Goal: Task Accomplishment & Management: Use online tool/utility

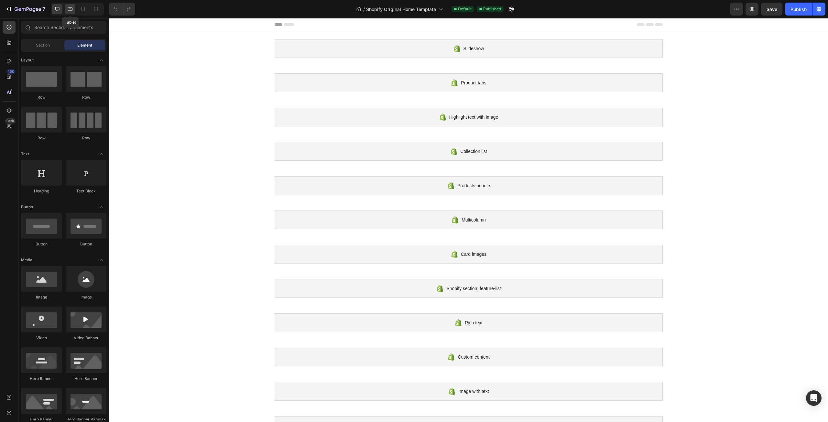
click at [71, 10] on icon at bounding box center [70, 9] width 6 height 6
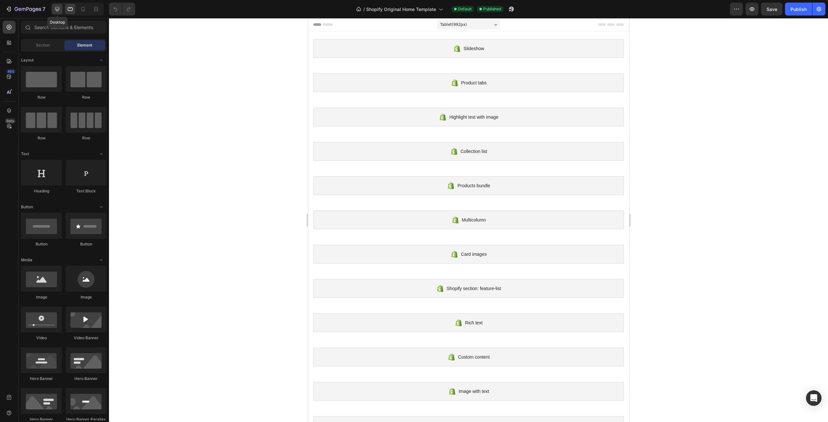
click at [60, 7] on icon at bounding box center [57, 9] width 6 height 6
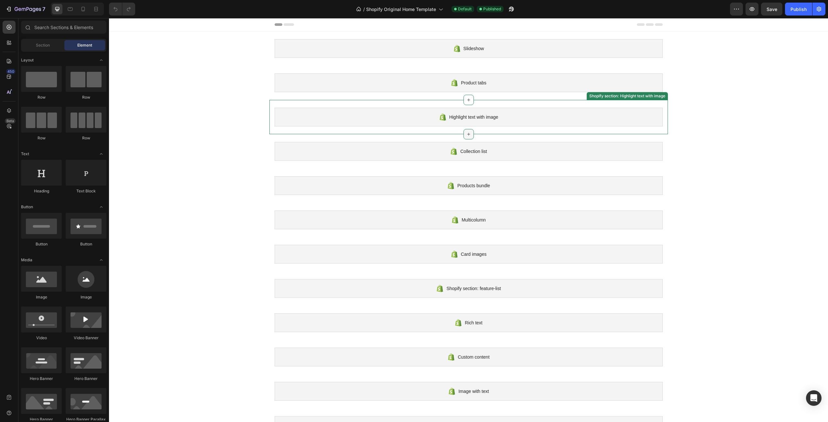
click at [467, 133] on icon at bounding box center [468, 134] width 5 height 5
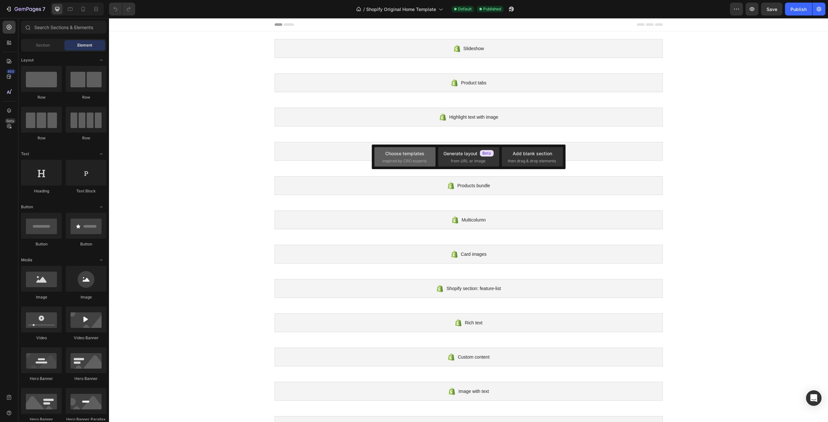
click at [412, 155] on div "Choose templates" at bounding box center [404, 153] width 39 height 7
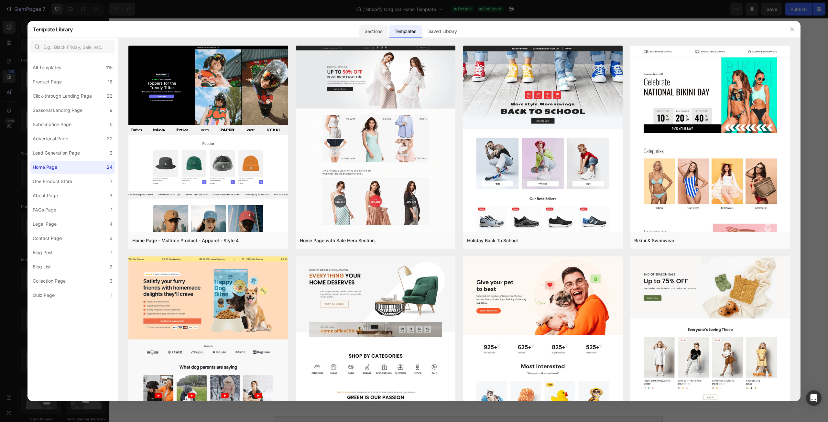
click at [372, 31] on div "Sections" at bounding box center [374, 31] width 28 height 13
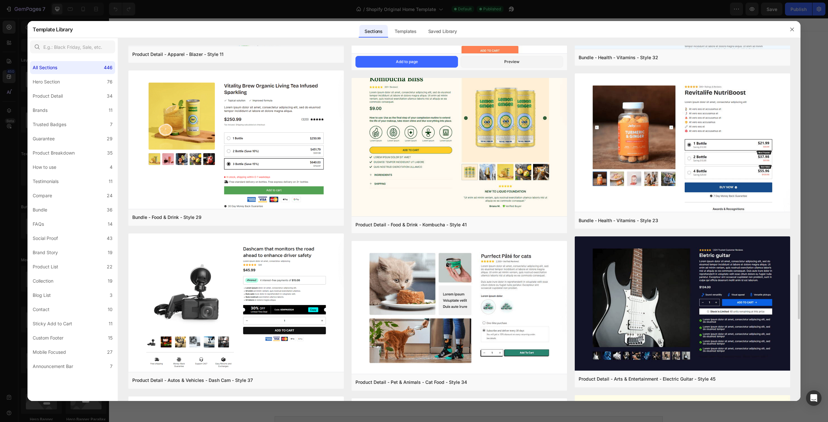
scroll to position [1989, 0]
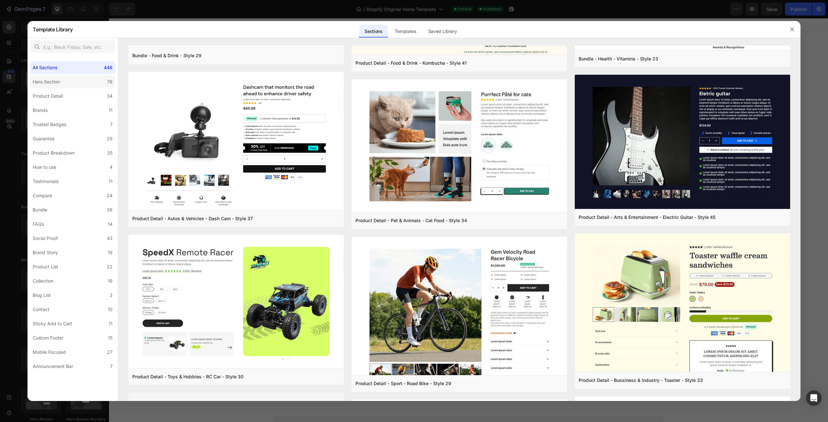
click at [57, 84] on div "Hero Section" at bounding box center [46, 82] width 27 height 8
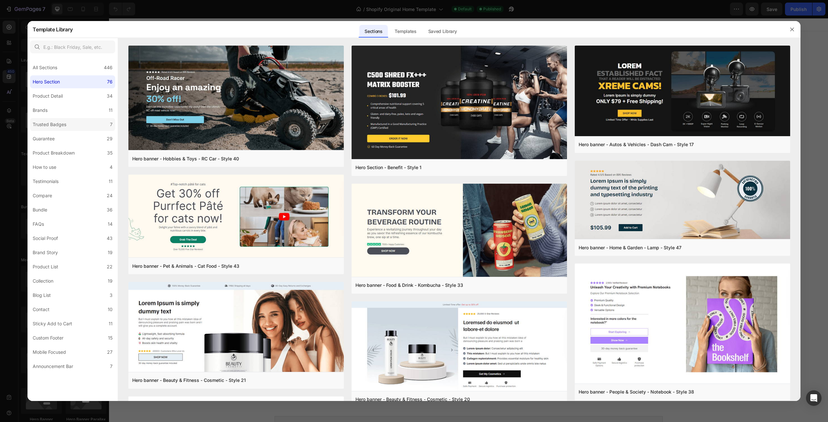
click at [60, 128] on div "Trusted Badges" at bounding box center [50, 125] width 34 height 8
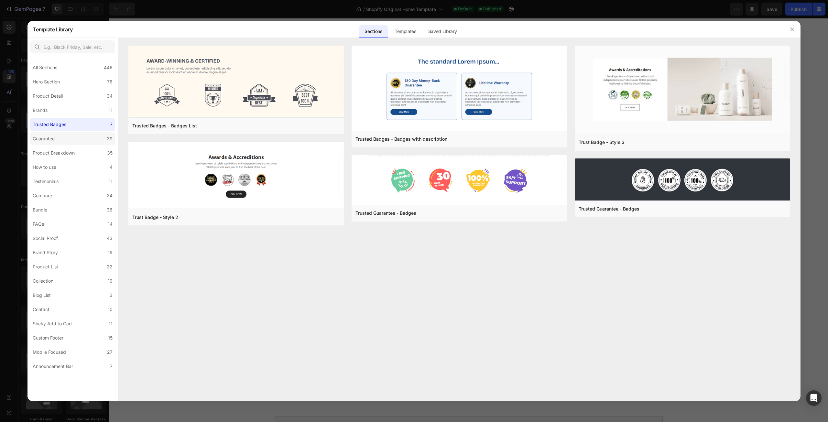
click at [62, 143] on label "Guarantee 29" at bounding box center [72, 138] width 85 height 13
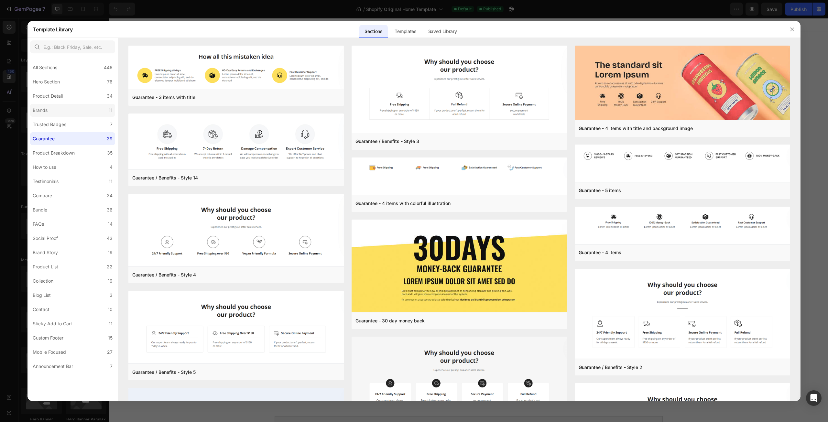
click at [64, 107] on label "Brands 11" at bounding box center [72, 110] width 85 height 13
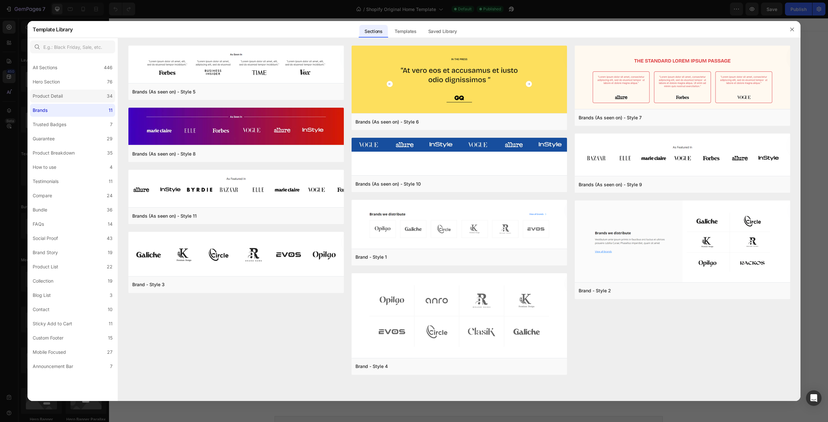
click at [64, 99] on div "Product Detail" at bounding box center [49, 96] width 33 height 8
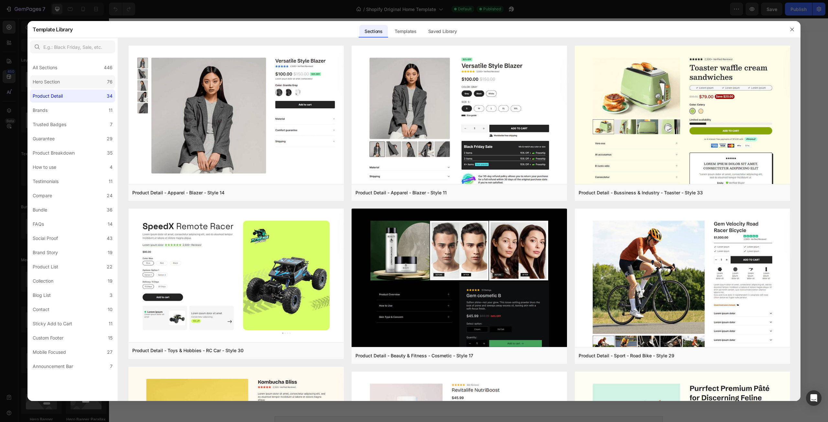
click at [78, 77] on label "Hero Section 76" at bounding box center [72, 81] width 85 height 13
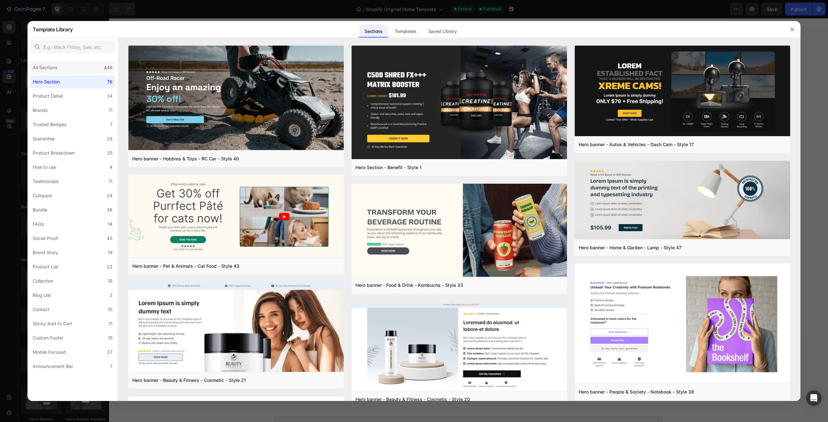
click at [81, 71] on div "All Sections 446" at bounding box center [72, 67] width 85 height 13
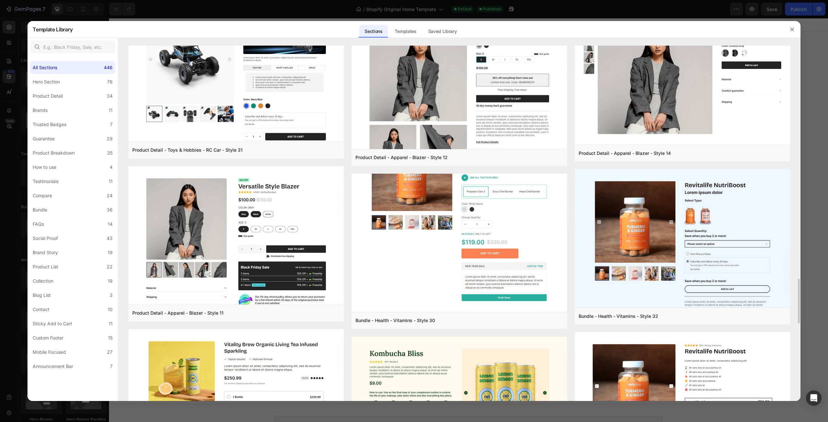
scroll to position [1601, 0]
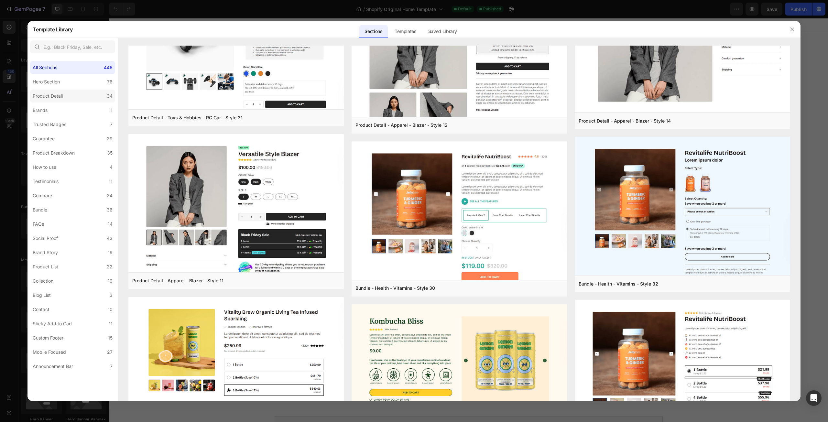
click at [44, 99] on div "Product Detail" at bounding box center [48, 96] width 30 height 8
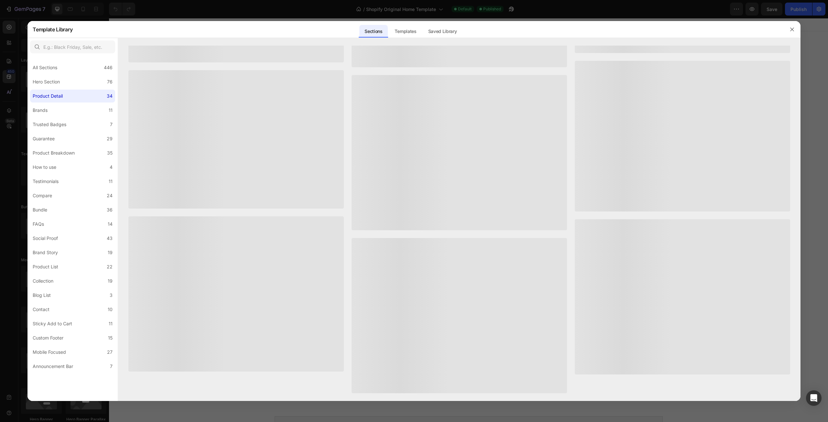
scroll to position [0, 0]
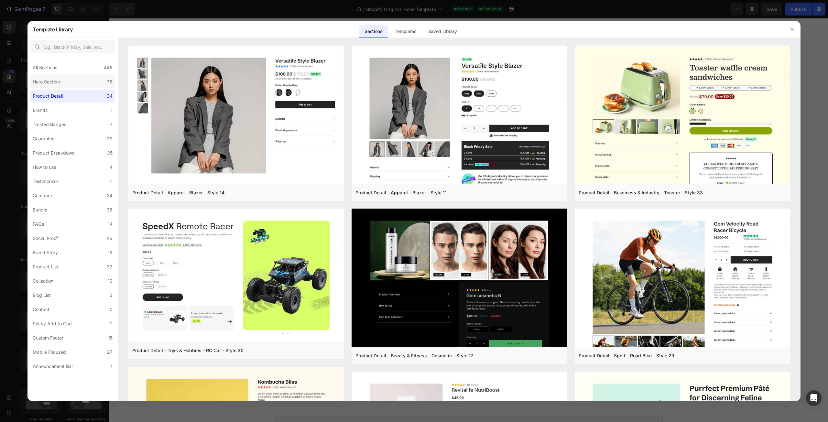
click at [70, 81] on label "Hero Section 76" at bounding box center [72, 81] width 85 height 13
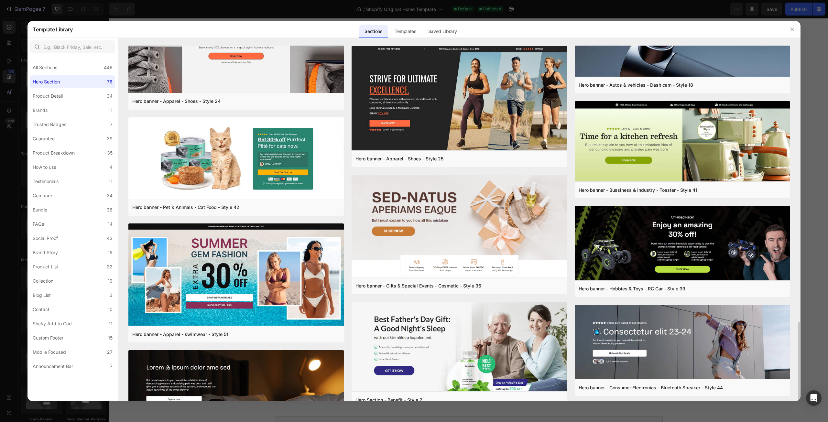
scroll to position [768, 0]
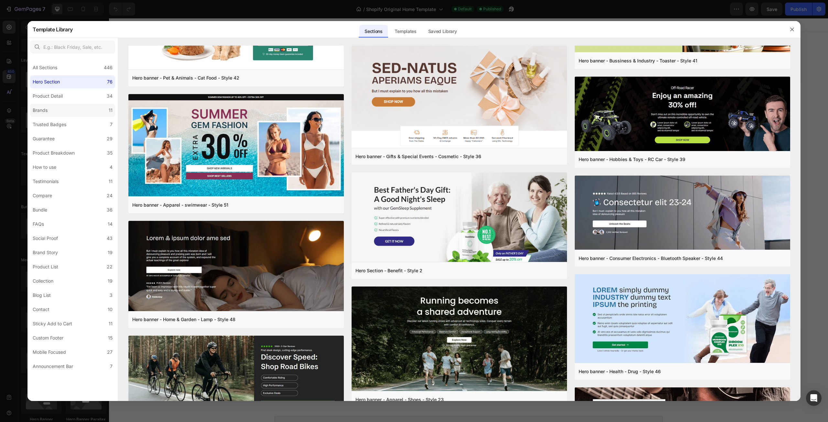
click at [57, 112] on label "Brands 11" at bounding box center [72, 110] width 85 height 13
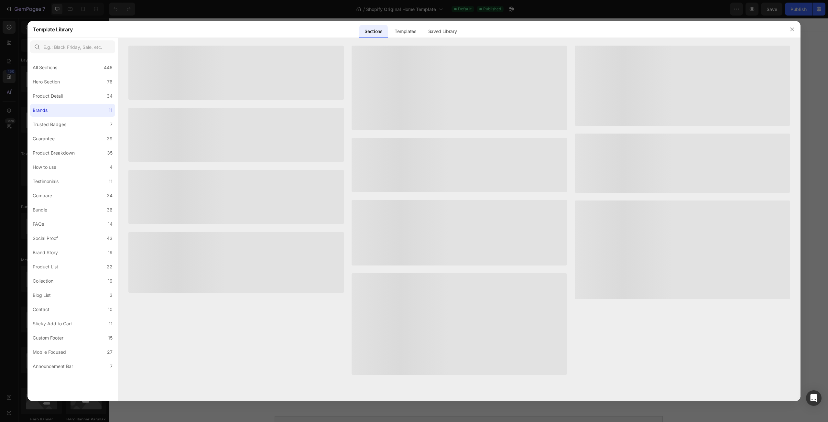
scroll to position [0, 0]
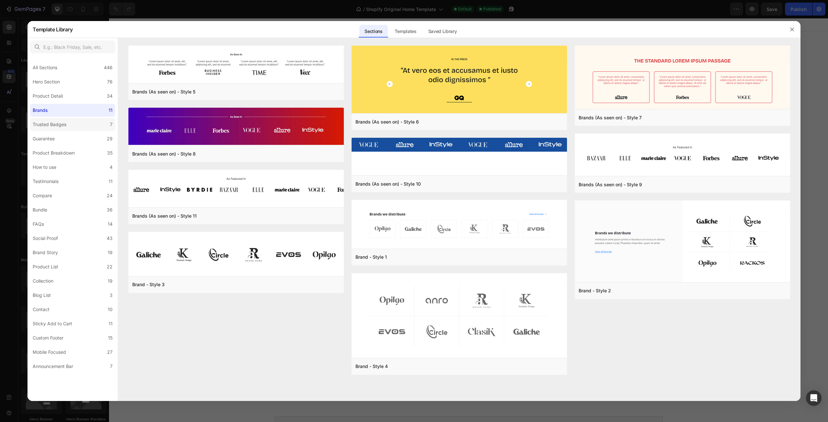
click at [80, 127] on label "Trusted Badges 7" at bounding box center [72, 124] width 85 height 13
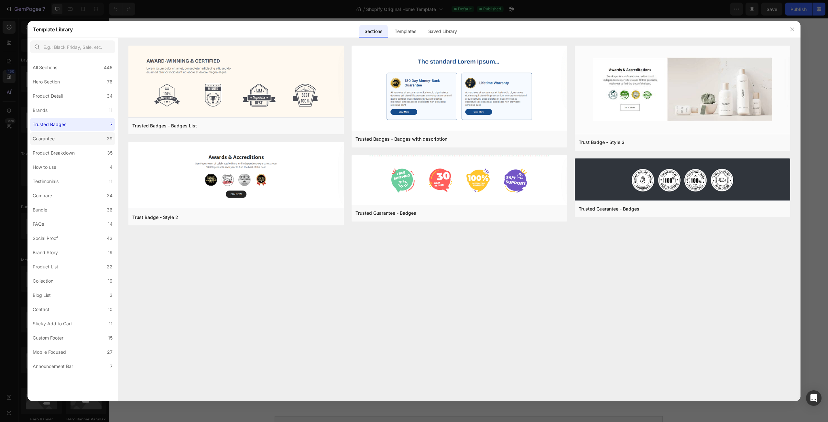
click at [70, 143] on label "Guarantee 29" at bounding box center [72, 138] width 85 height 13
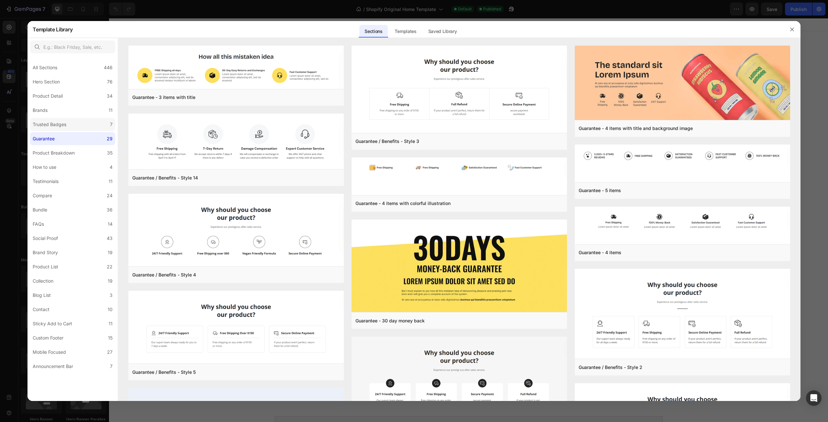
click at [69, 129] on label "Trusted Badges 7" at bounding box center [72, 124] width 85 height 13
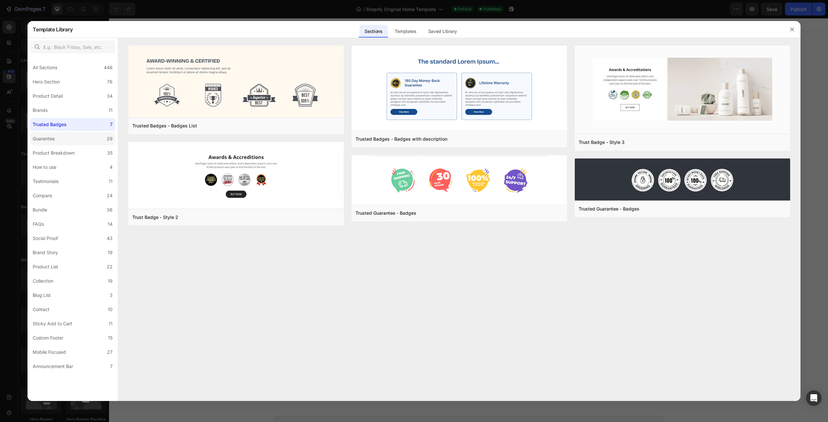
click at [66, 143] on label "Guarantee 29" at bounding box center [72, 138] width 85 height 13
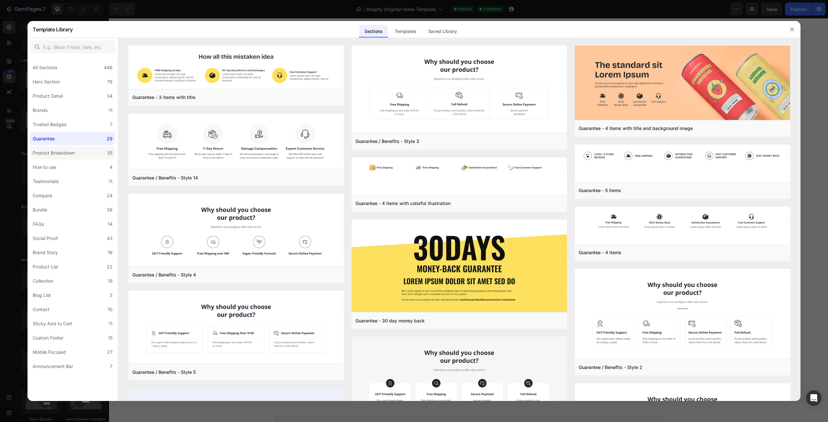
click at [65, 157] on div "Product Breakdown" at bounding box center [54, 153] width 42 height 8
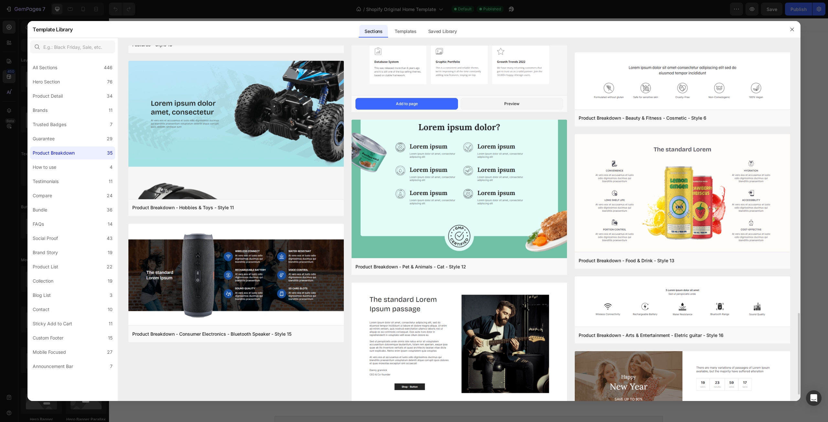
scroll to position [1192, 0]
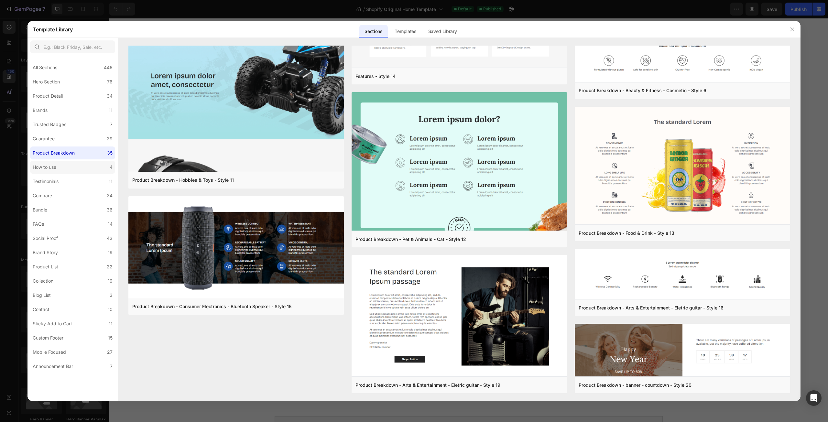
click at [63, 166] on label "How to use 4" at bounding box center [72, 167] width 85 height 13
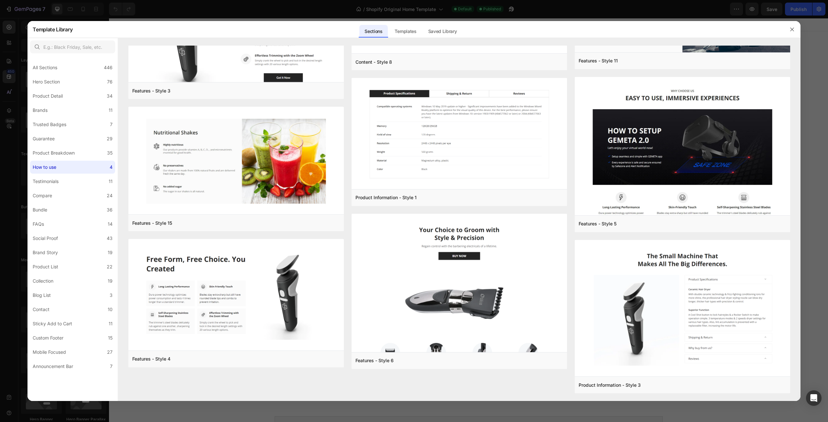
scroll to position [0, 0]
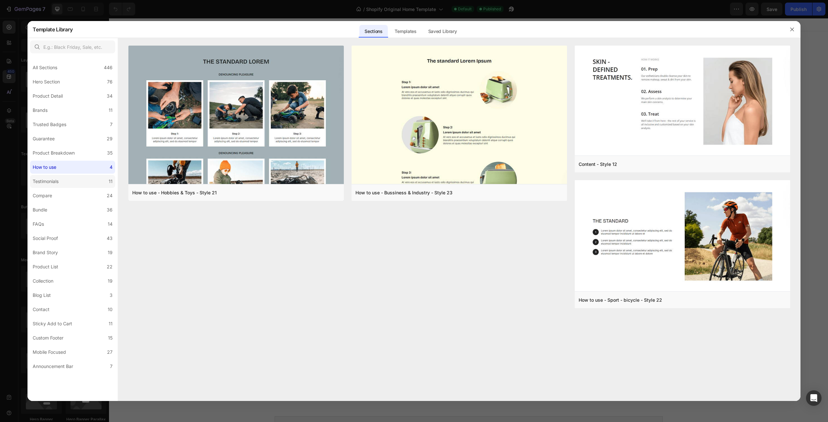
click at [61, 184] on div "Testimonials" at bounding box center [47, 182] width 28 height 8
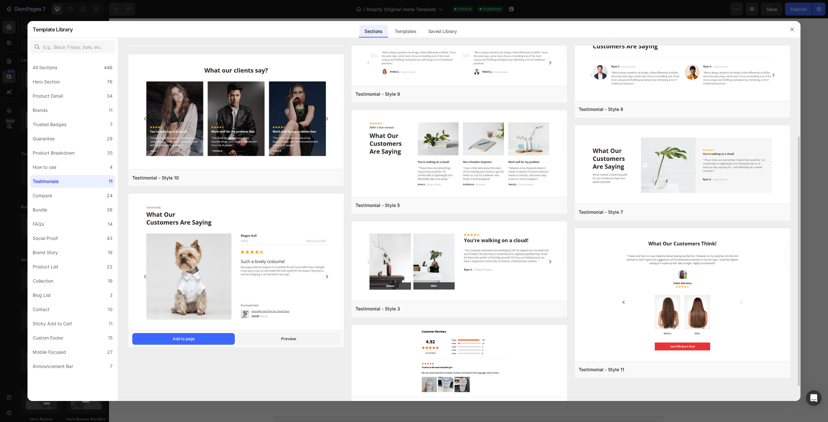
scroll to position [150, 0]
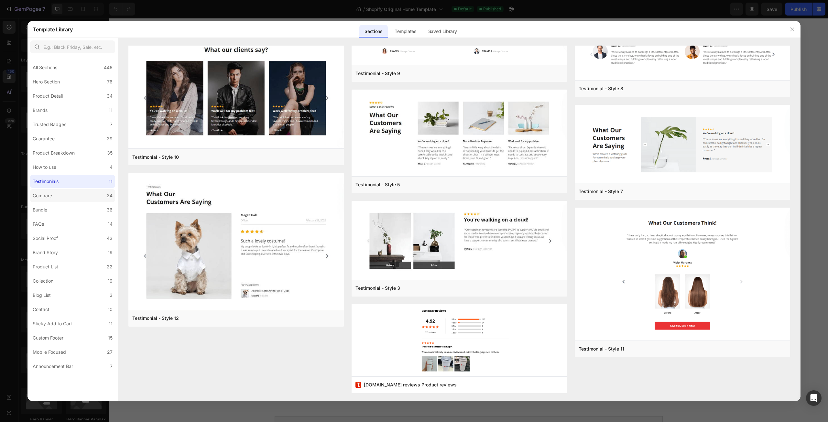
click at [70, 197] on label "Compare 24" at bounding box center [72, 195] width 85 height 13
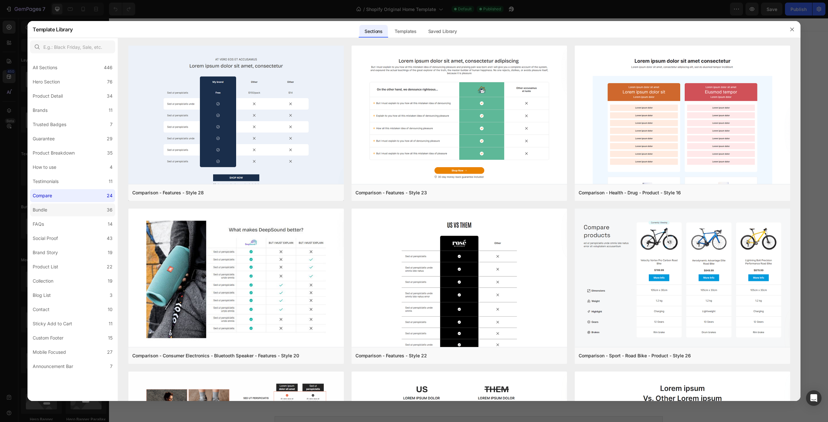
click at [68, 208] on label "Bundle 36" at bounding box center [72, 210] width 85 height 13
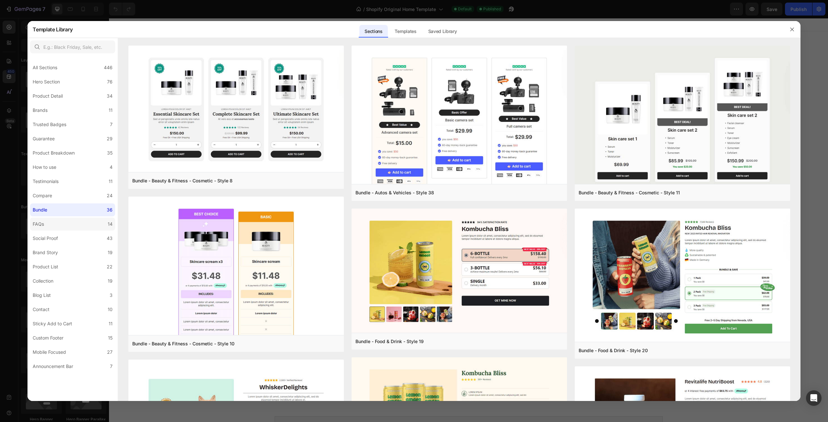
click at [64, 222] on label "FAQs 14" at bounding box center [72, 224] width 85 height 13
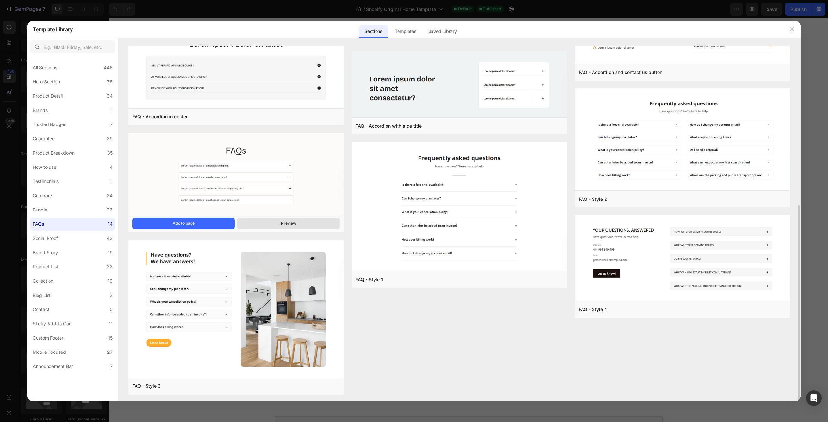
scroll to position [292, 0]
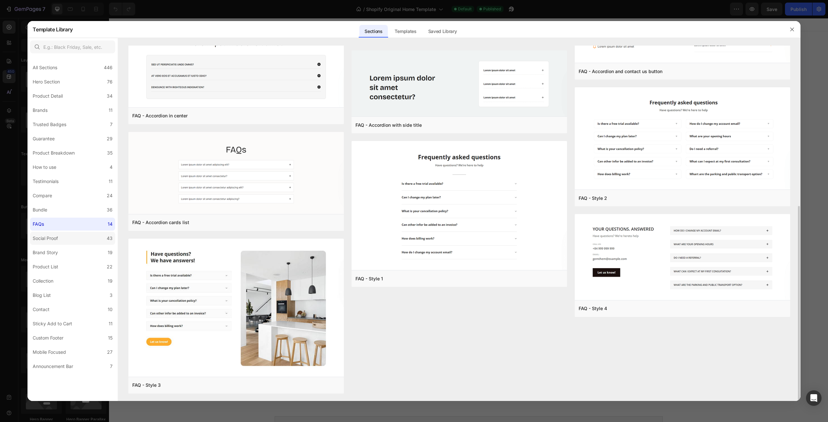
click at [52, 237] on div "Social Proof" at bounding box center [45, 239] width 25 height 8
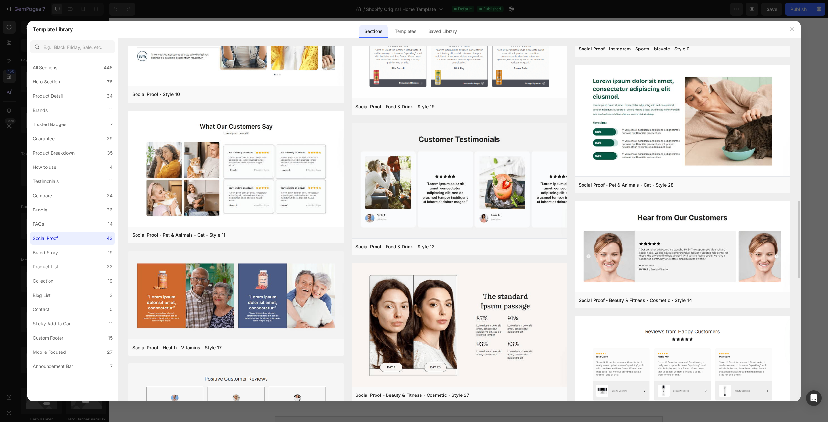
scroll to position [806, 0]
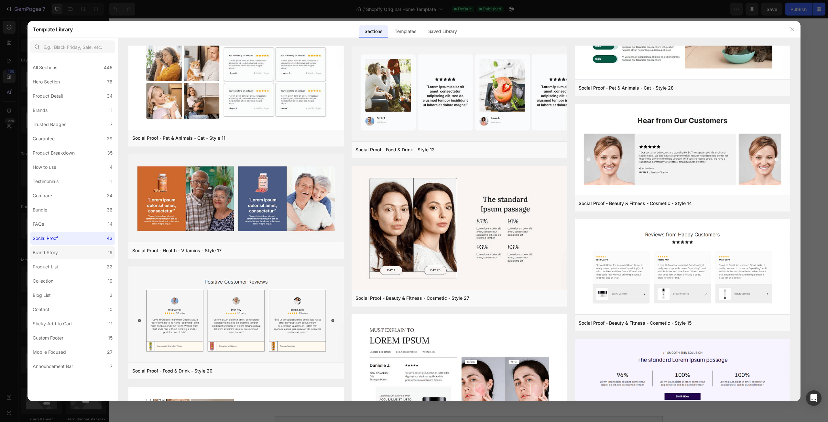
click at [55, 248] on label "Brand Story 19" at bounding box center [72, 252] width 85 height 13
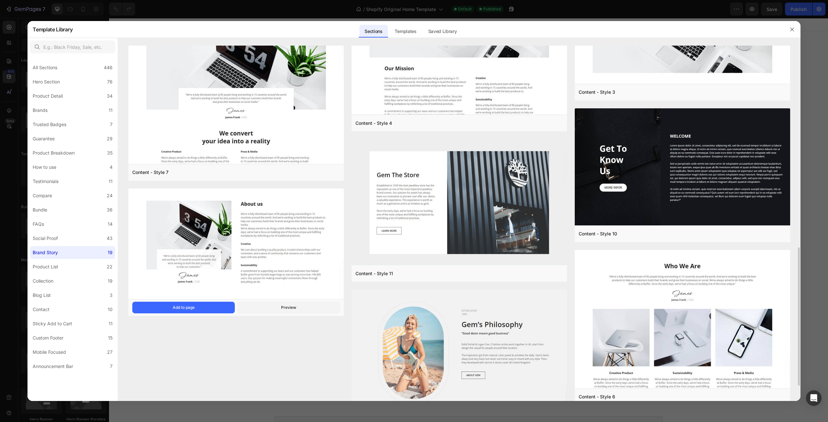
scroll to position [556, 0]
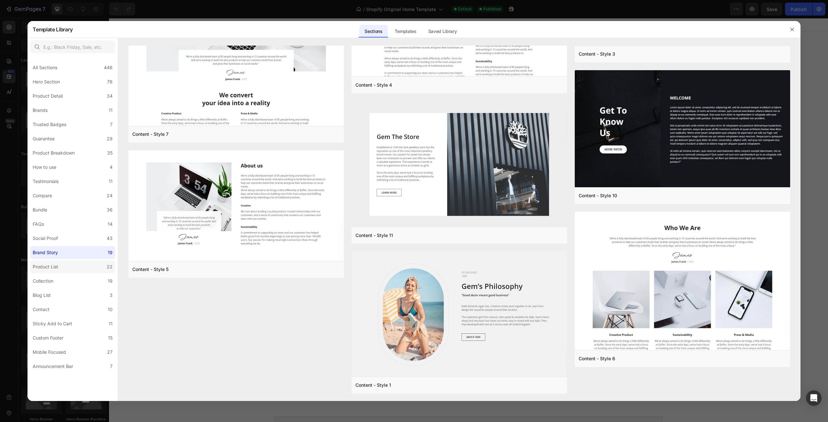
click at [64, 264] on label "Product List 22" at bounding box center [72, 266] width 85 height 13
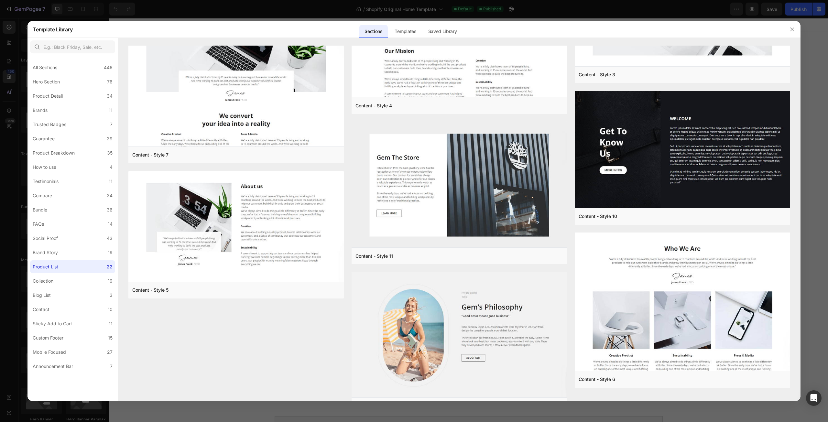
scroll to position [0, 0]
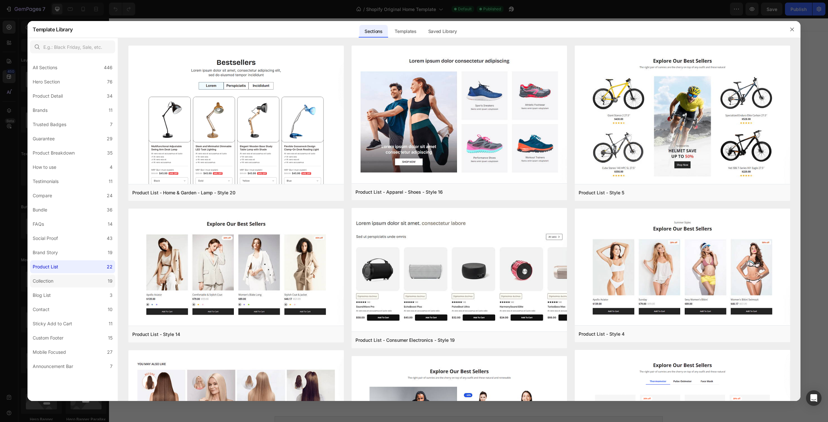
click at [57, 280] on label "Collection 19" at bounding box center [72, 281] width 85 height 13
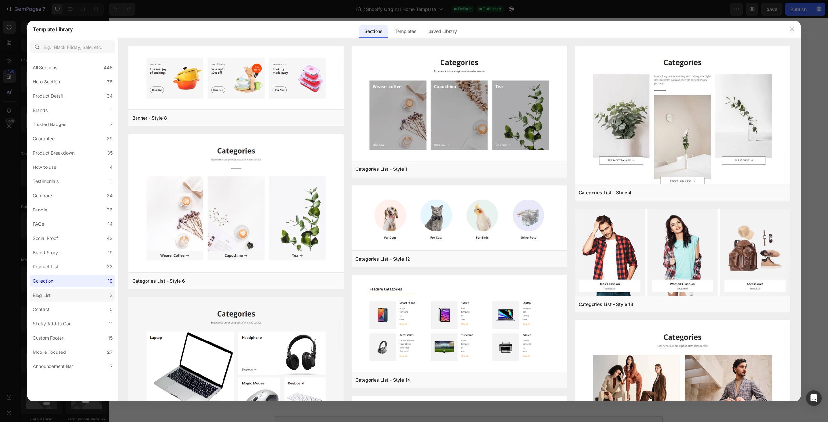
click at [47, 299] on div "Blog List" at bounding box center [42, 296] width 18 height 8
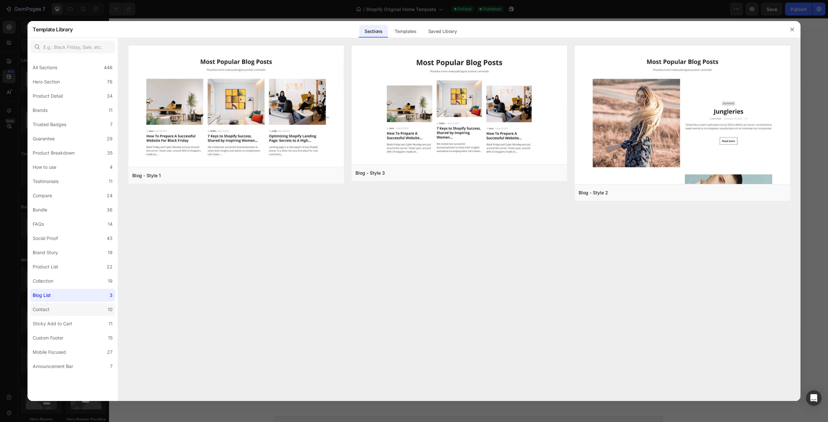
click at [50, 308] on div "Contact" at bounding box center [41, 310] width 17 height 8
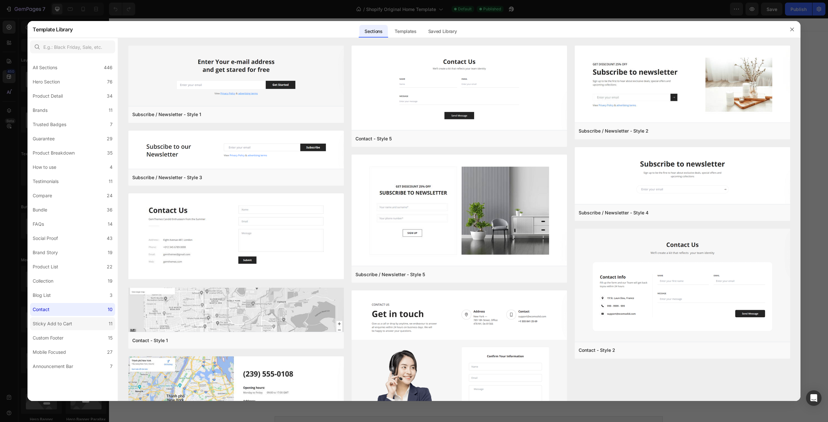
click at [55, 319] on label "Sticky Add to Cart 11" at bounding box center [72, 323] width 85 height 13
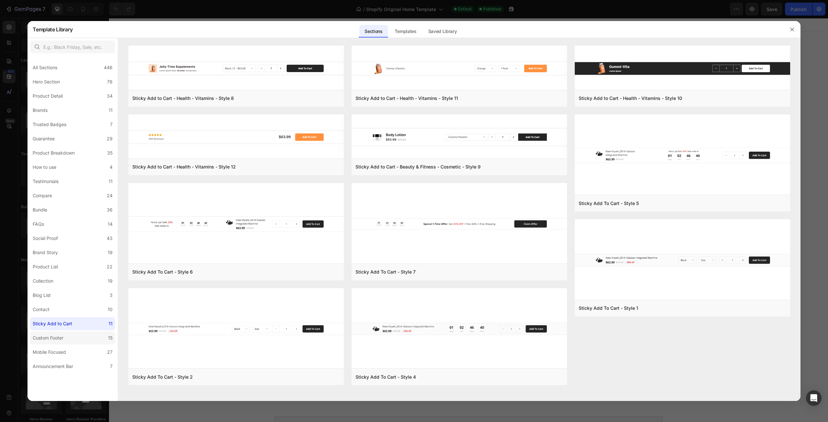
click at [56, 337] on div "Custom Footer" at bounding box center [48, 338] width 31 height 8
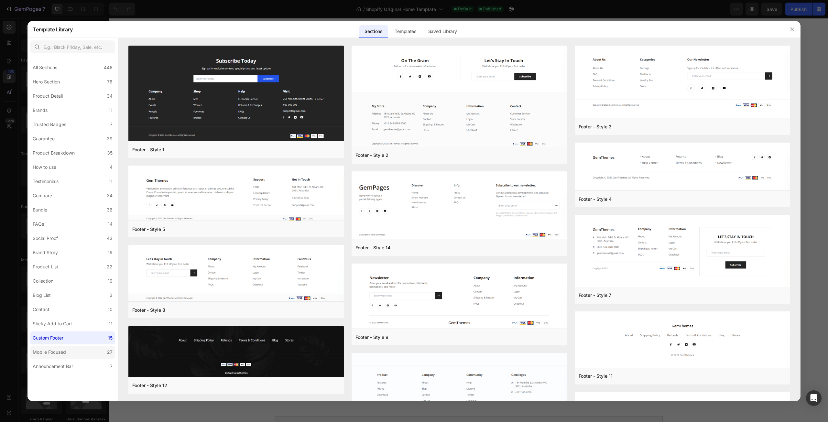
click at [55, 353] on div "Mobile Focused" at bounding box center [49, 353] width 33 height 8
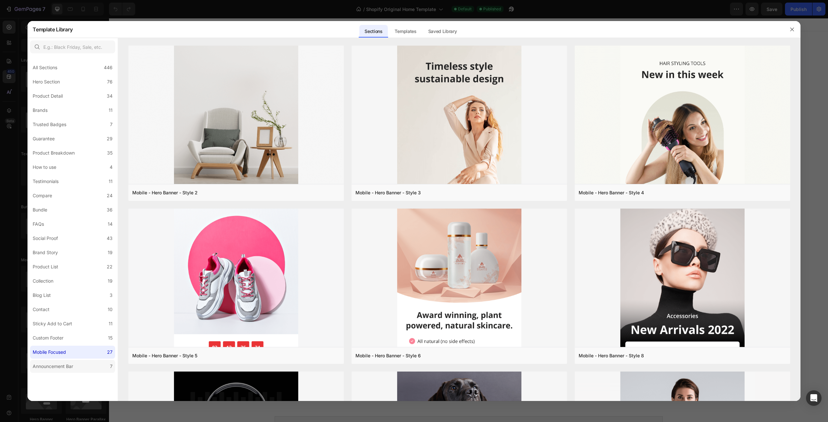
click at [60, 370] on div "Announcement Bar" at bounding box center [53, 367] width 40 height 8
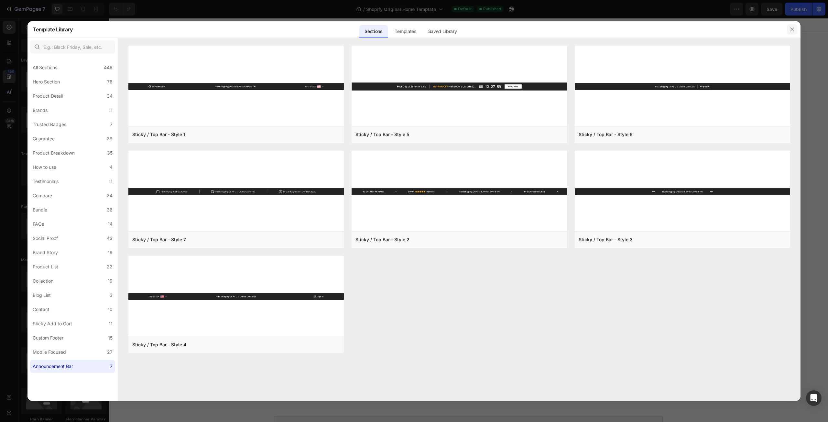
click at [789, 27] on button "button" at bounding box center [792, 29] width 10 height 10
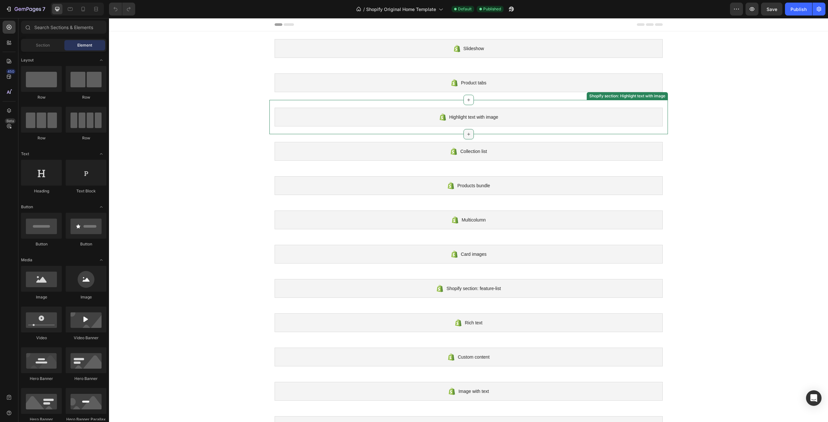
click at [466, 136] on icon at bounding box center [468, 134] width 5 height 5
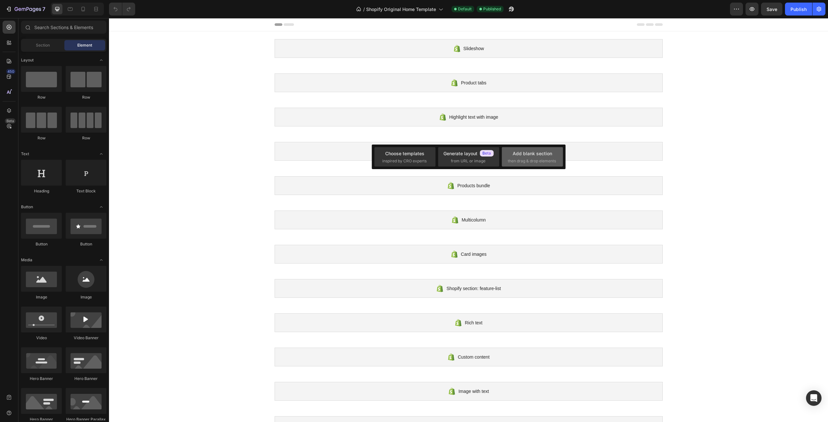
click at [537, 160] on span "then drag & drop elements" at bounding box center [532, 161] width 48 height 6
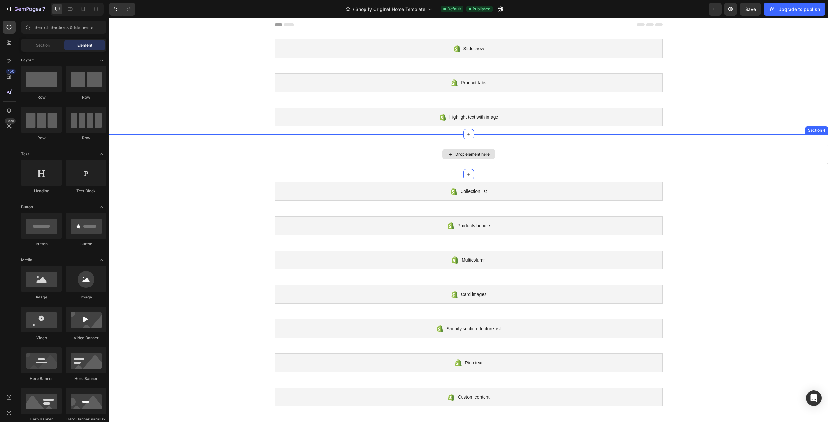
click at [470, 154] on div "Drop element here" at bounding box center [473, 154] width 34 height 5
click at [448, 152] on icon at bounding box center [450, 155] width 5 height 6
click at [443, 153] on div "Drop element here" at bounding box center [469, 154] width 52 height 10
click at [465, 155] on div "Drop element here" at bounding box center [473, 154] width 34 height 5
click at [444, 153] on div "Drop element here" at bounding box center [469, 154] width 52 height 10
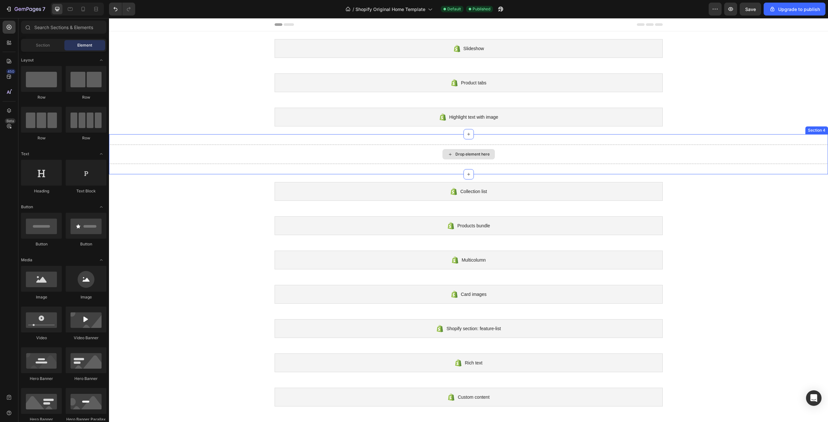
click at [450, 152] on icon at bounding box center [450, 155] width 5 height 6
click at [450, 154] on div "Drop element here" at bounding box center [469, 154] width 52 height 10
click at [468, 155] on div "Drop element here" at bounding box center [473, 154] width 34 height 5
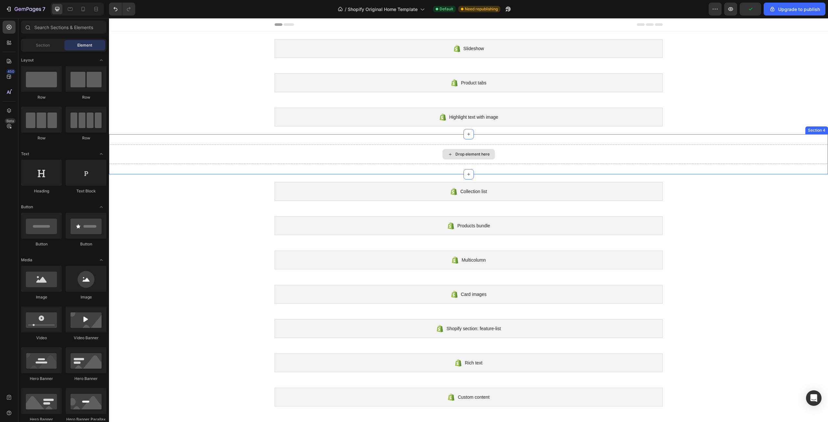
click at [468, 155] on div "Drop element here" at bounding box center [473, 154] width 34 height 5
